Goal: Transaction & Acquisition: Purchase product/service

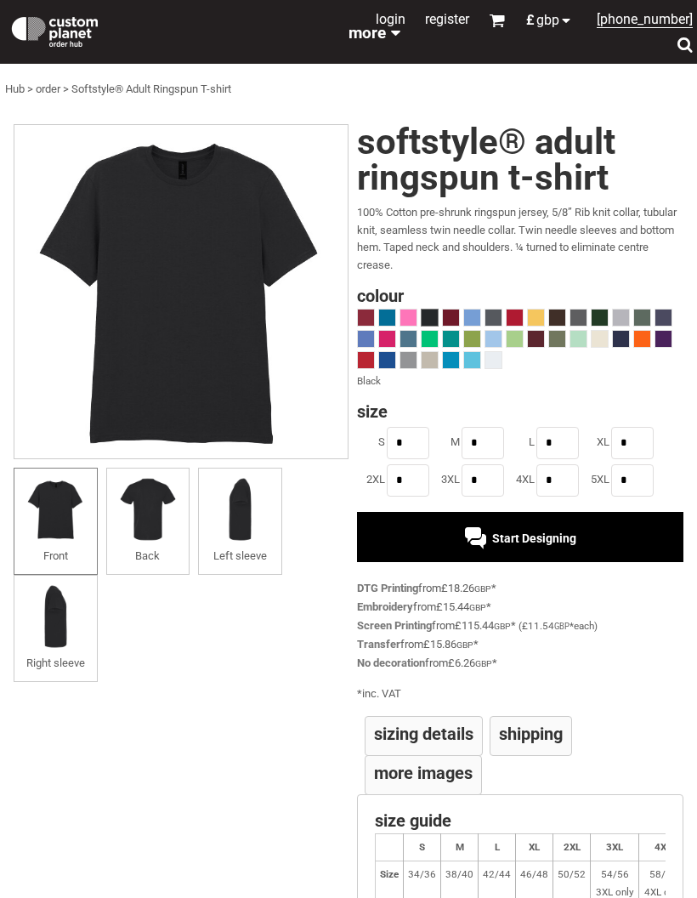
click at [49, 27] on img at bounding box center [55, 30] width 93 height 34
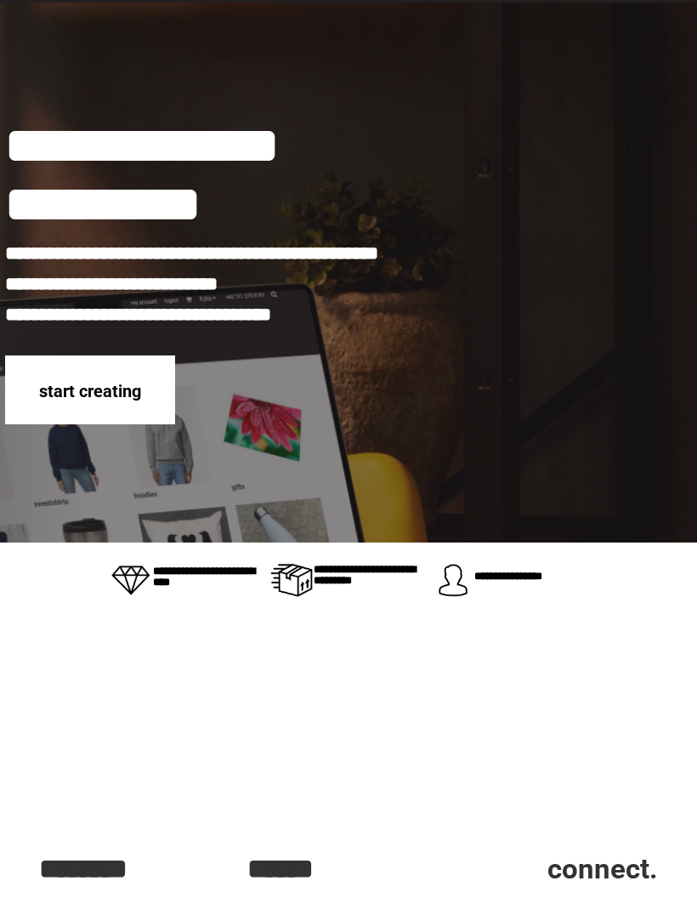
scroll to position [61, 0]
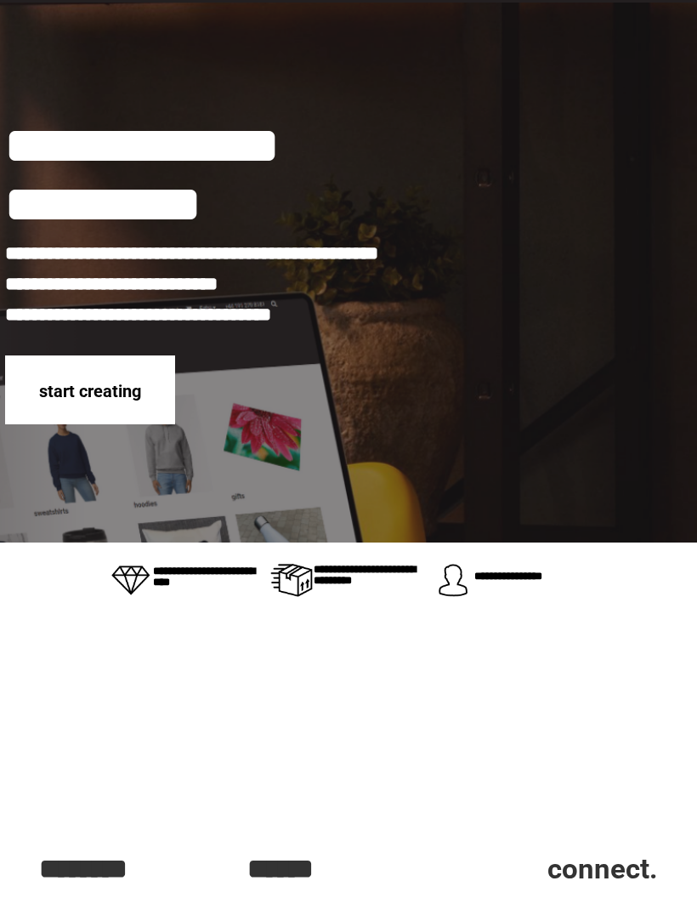
click at [76, 390] on span "start creating" at bounding box center [90, 391] width 102 height 20
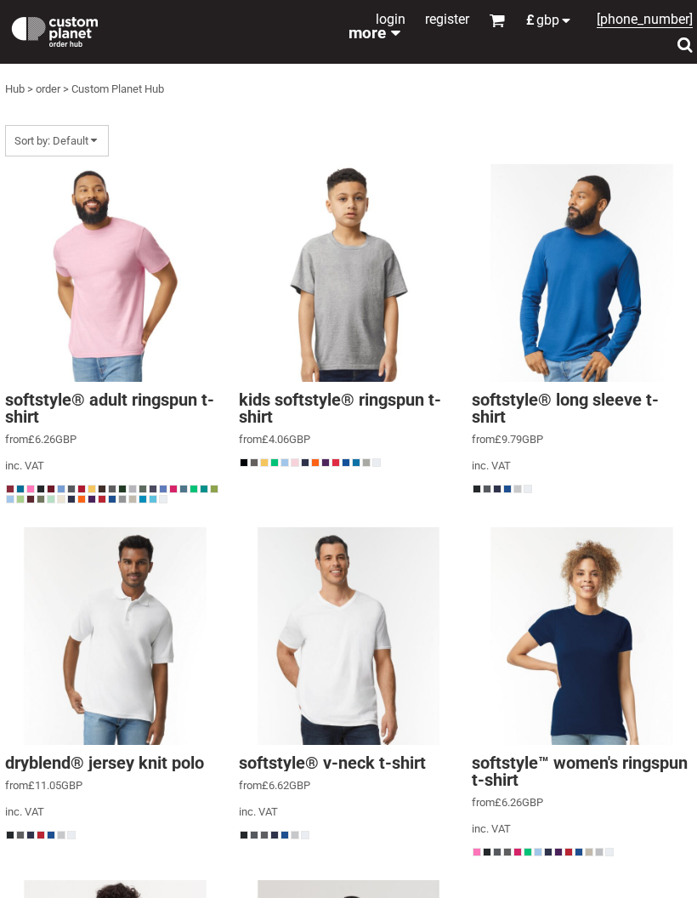
click at [687, 51] on div at bounding box center [685, 45] width 16 height 16
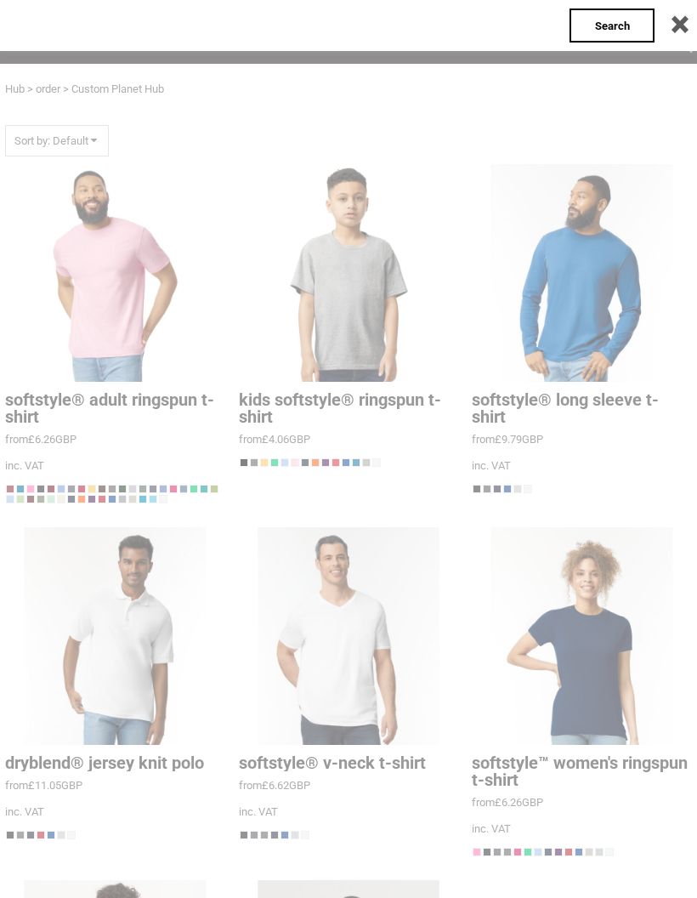
click at [605, 16] on div "Search" at bounding box center [612, 26] width 85 height 34
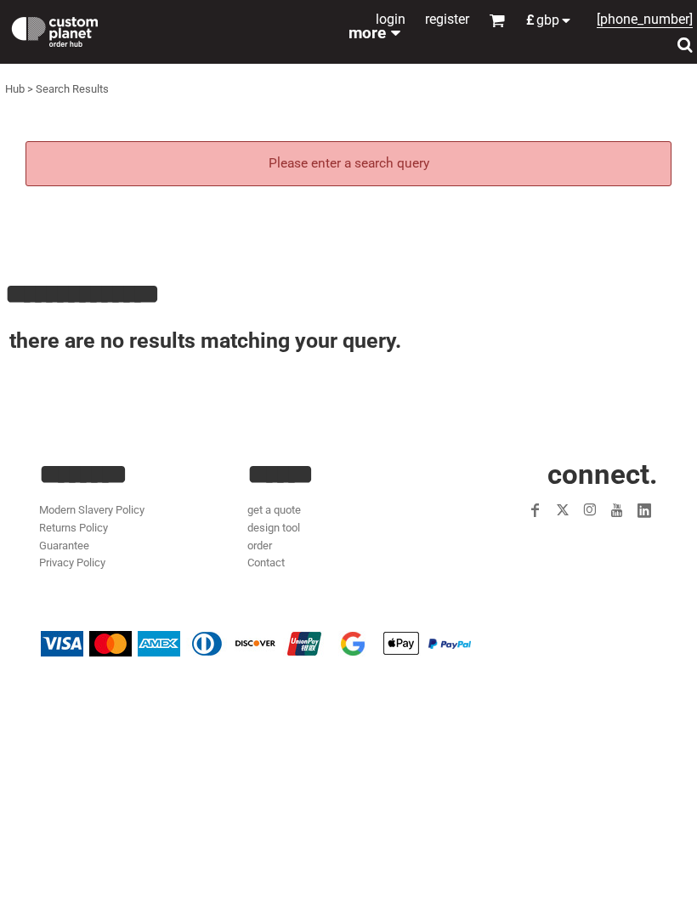
click at [587, 104] on div "Hub > Search Results" at bounding box center [348, 89] width 687 height 35
click at [681, 50] on div at bounding box center [685, 45] width 16 height 16
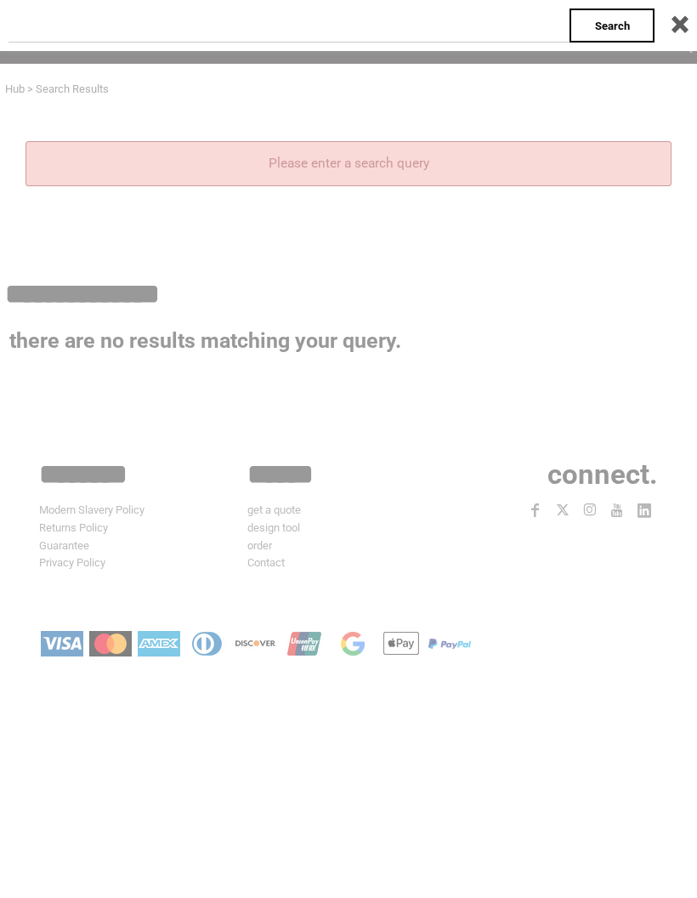
click at [472, 39] on input "text" at bounding box center [289, 26] width 561 height 34
type input "******"
click at [627, 20] on span "Search" at bounding box center [612, 26] width 35 height 13
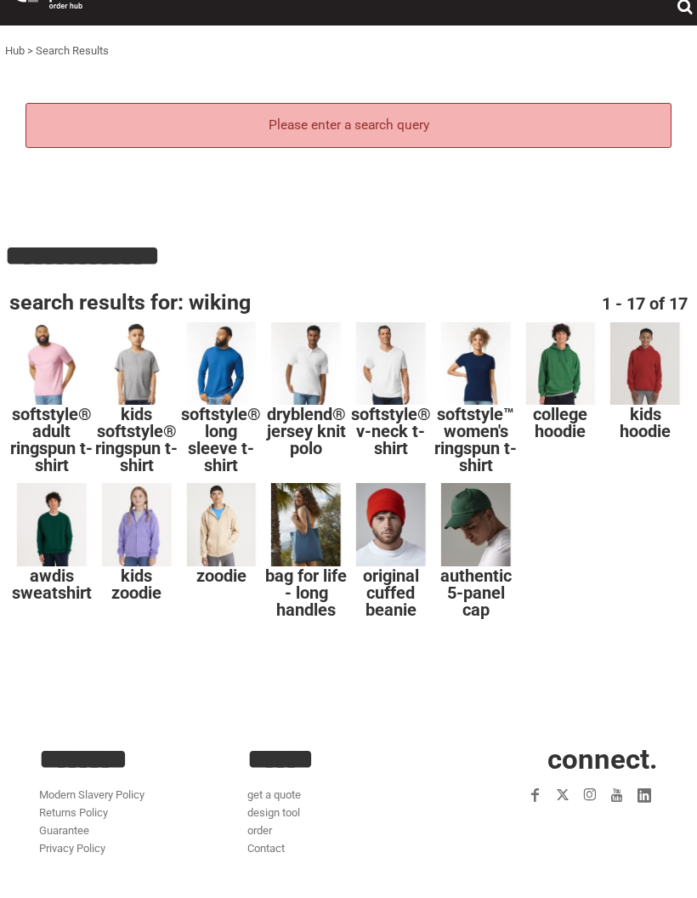
scroll to position [51, 0]
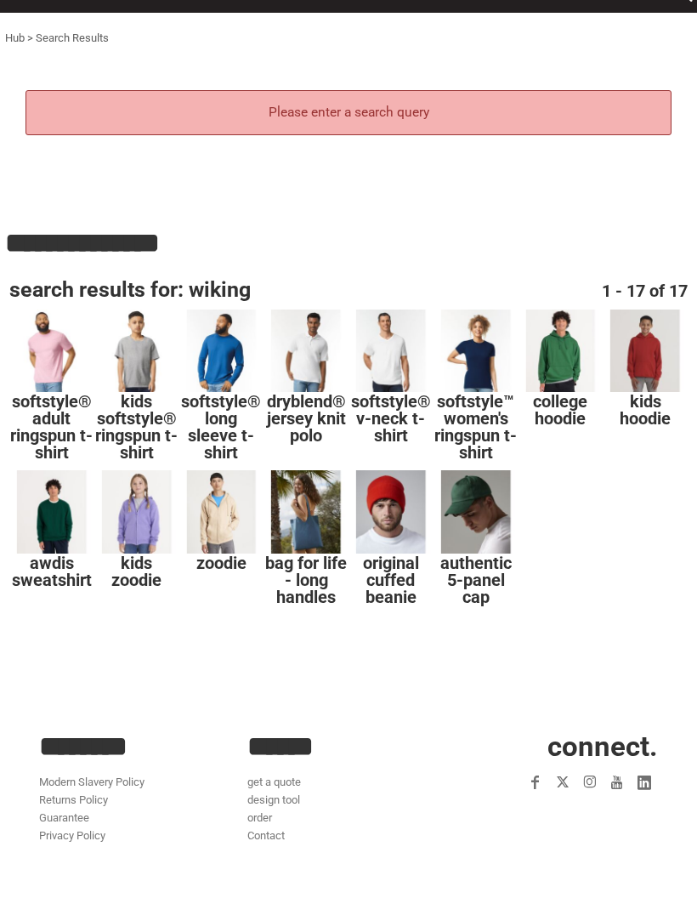
click at [42, 352] on div at bounding box center [51, 351] width 85 height 85
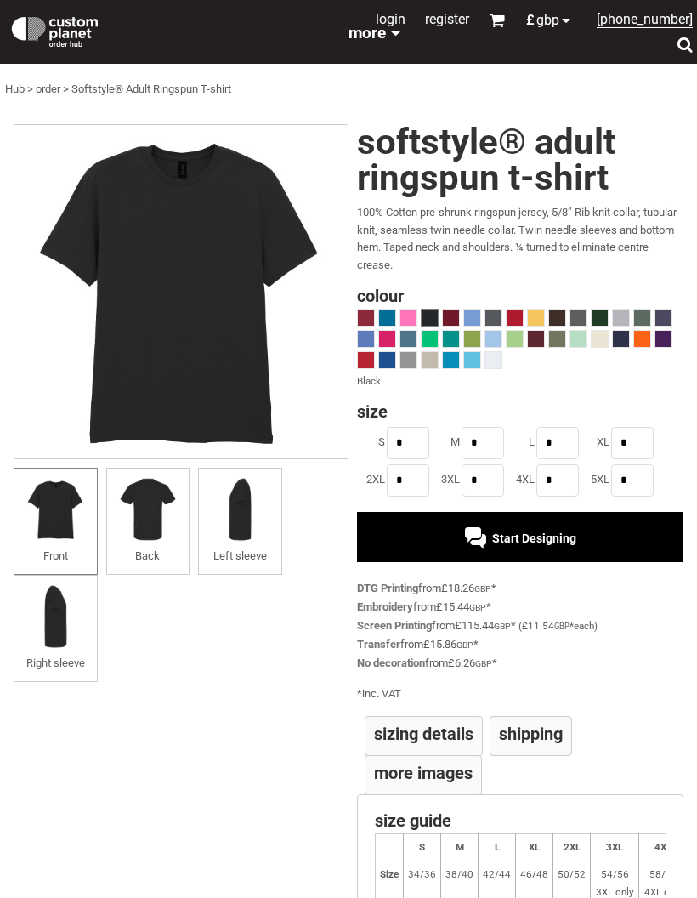
click at [588, 536] on div "Start Designing" at bounding box center [520, 536] width 326 height 49
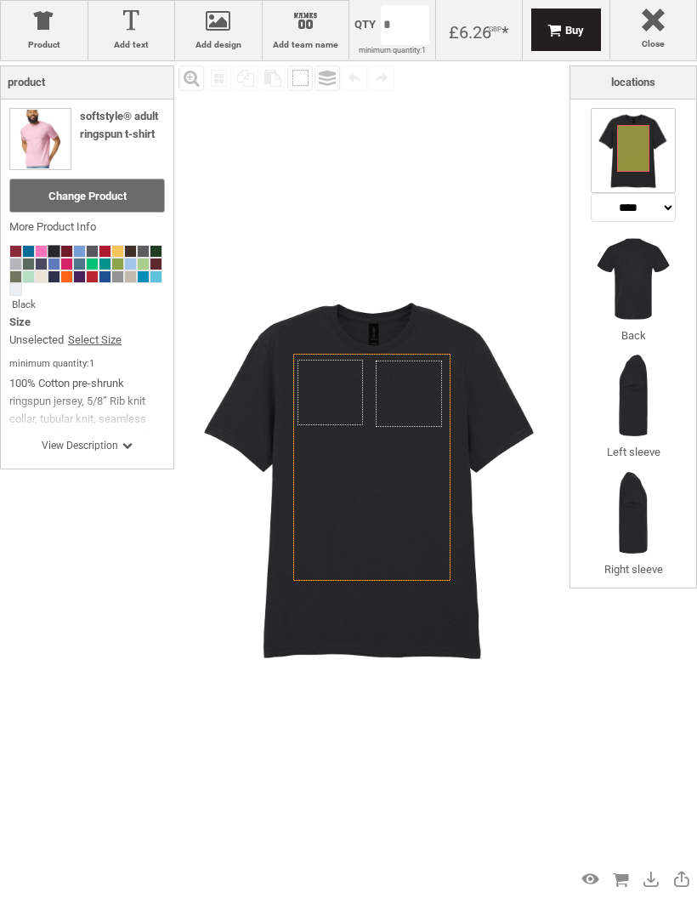
click at [66, 445] on span "View Description" at bounding box center [87, 446] width 91 height 14
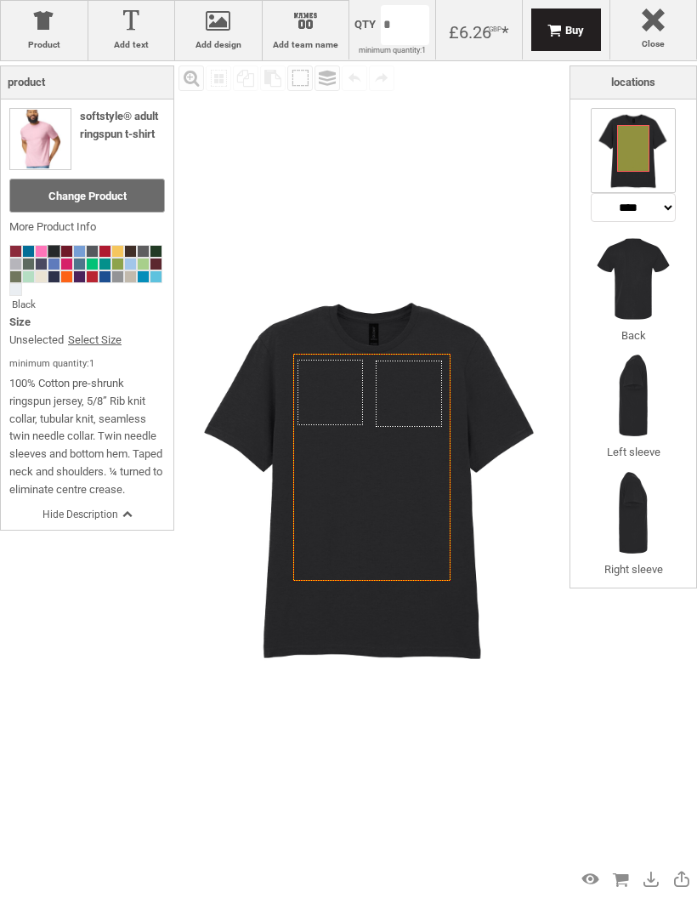
click at [20, 37] on div at bounding box center [44, 24] width 70 height 30
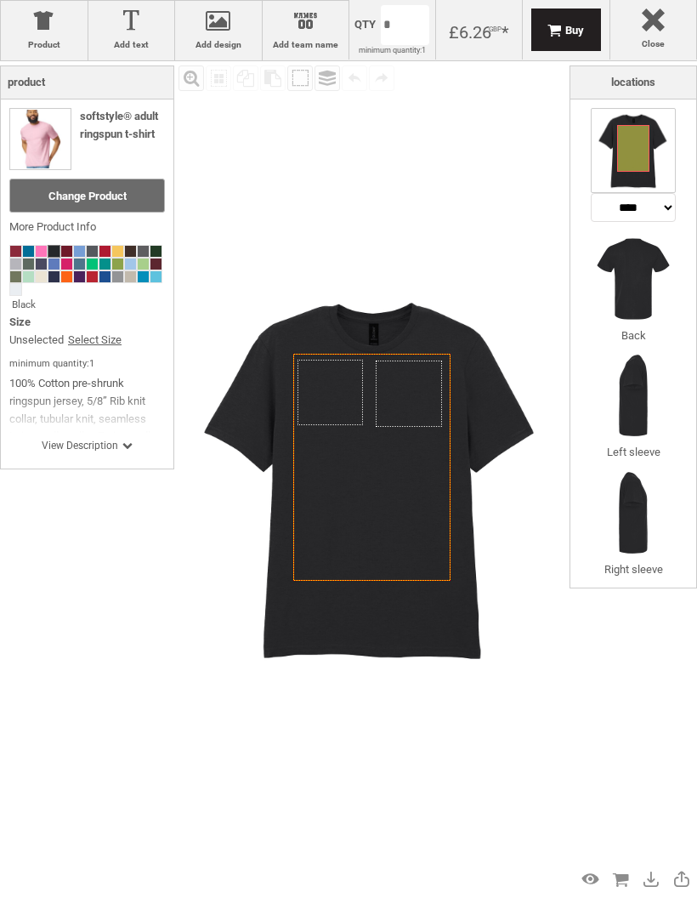
click at [26, 29] on div at bounding box center [44, 24] width 70 height 30
click at [57, 196] on span "Change Product" at bounding box center [87, 196] width 78 height 13
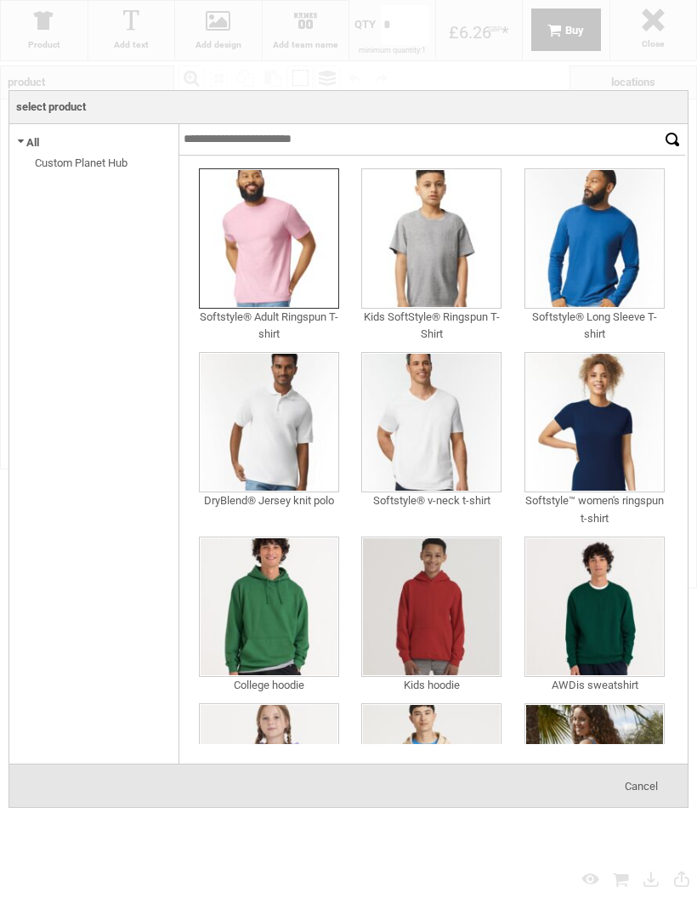
click at [230, 134] on input "text" at bounding box center [419, 139] width 480 height 31
click at [513, 138] on input "text" at bounding box center [419, 139] width 480 height 31
click at [511, 145] on input "text" at bounding box center [419, 139] width 480 height 31
click at [252, 142] on input "text" at bounding box center [419, 139] width 480 height 31
type input "******"
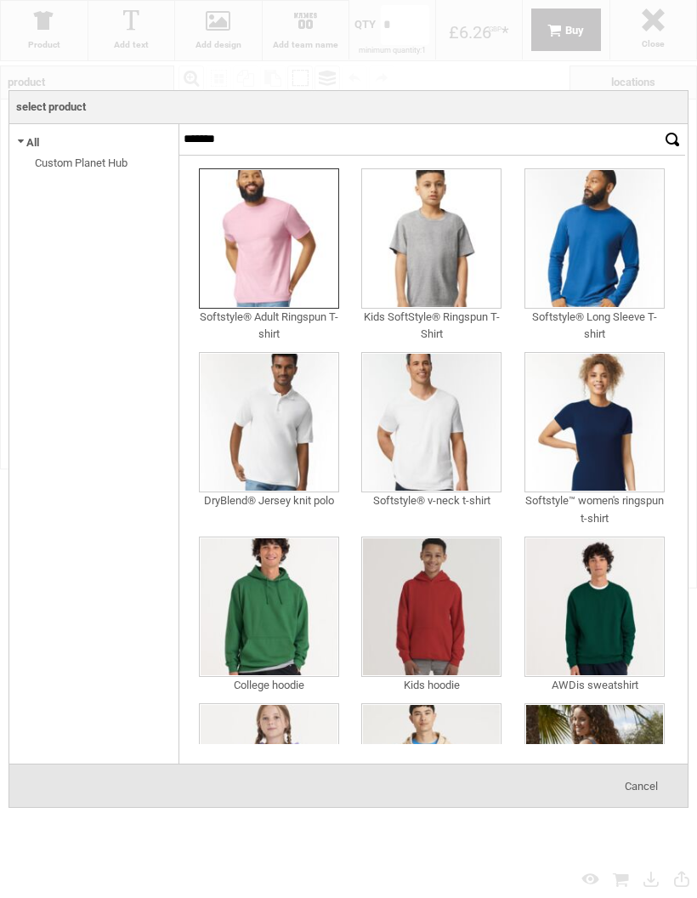
click at [672, 139] on input "******" at bounding box center [673, 139] width 26 height 31
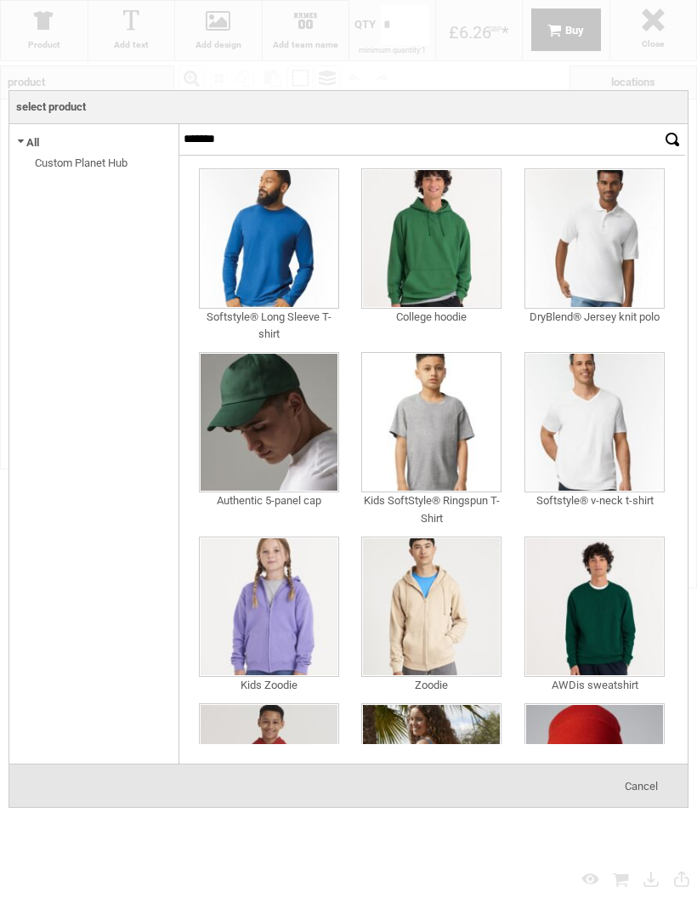
click at [204, 272] on img at bounding box center [269, 238] width 140 height 140
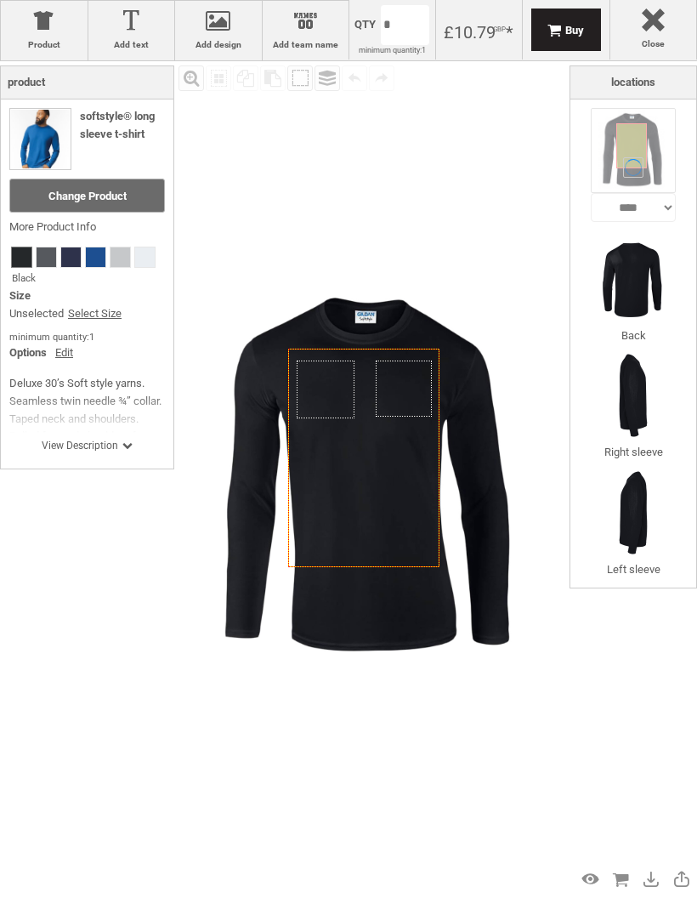
click at [45, 440] on span "View Description" at bounding box center [87, 446] width 91 height 14
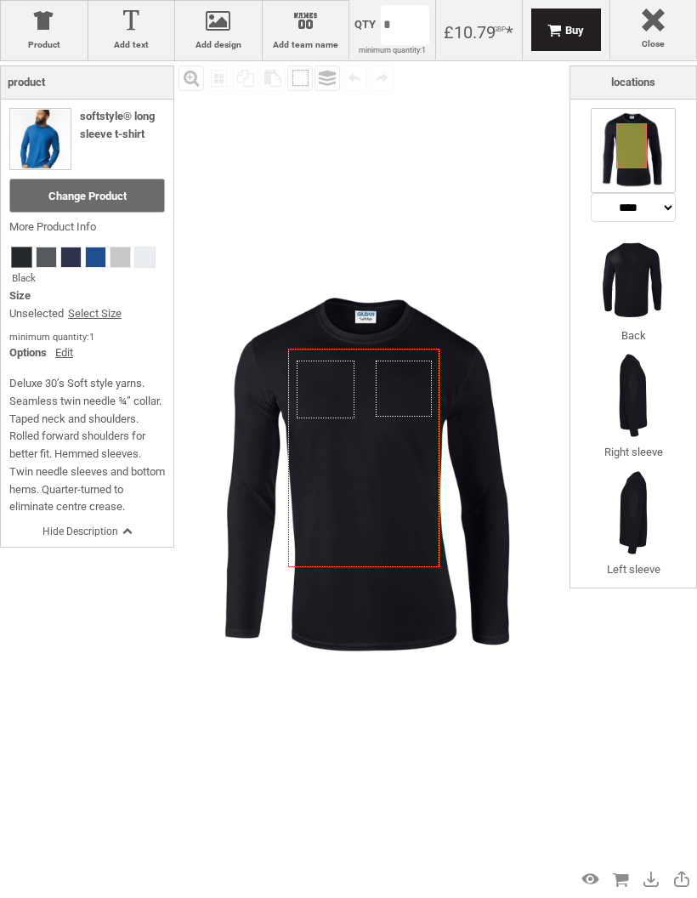
click at [653, 25] on div at bounding box center [654, 24] width 70 height 30
